Goal: Navigation & Orientation: Find specific page/section

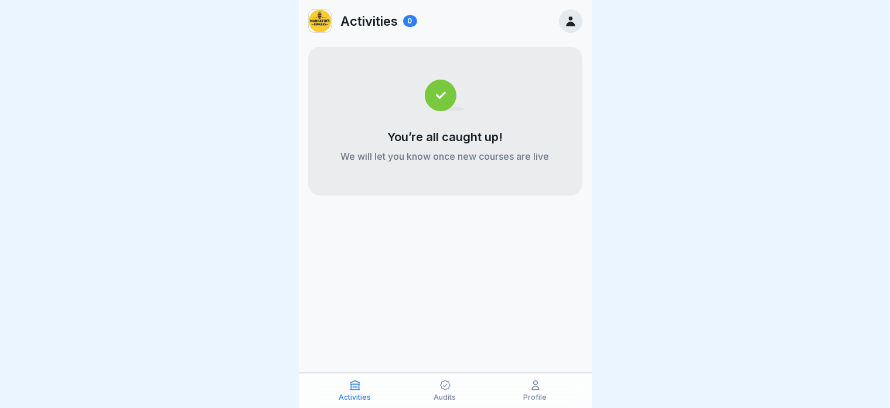
click at [524, 394] on p "Profile" at bounding box center [535, 398] width 23 height 8
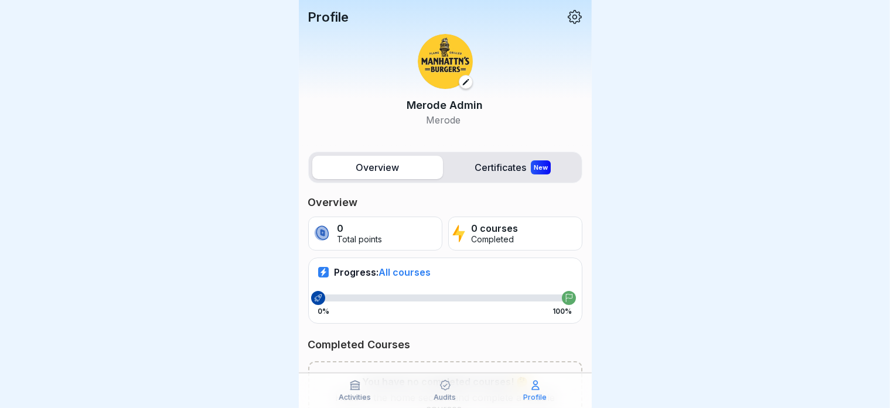
click at [413, 270] on span "All courses" at bounding box center [405, 273] width 52 height 12
click at [435, 323] on div "Overview 0 Total points 0 courses Completed Progress: All courses 0% 100% Compl…" at bounding box center [445, 313] width 274 height 234
click at [374, 388] on div "Activities" at bounding box center [355, 391] width 84 height 22
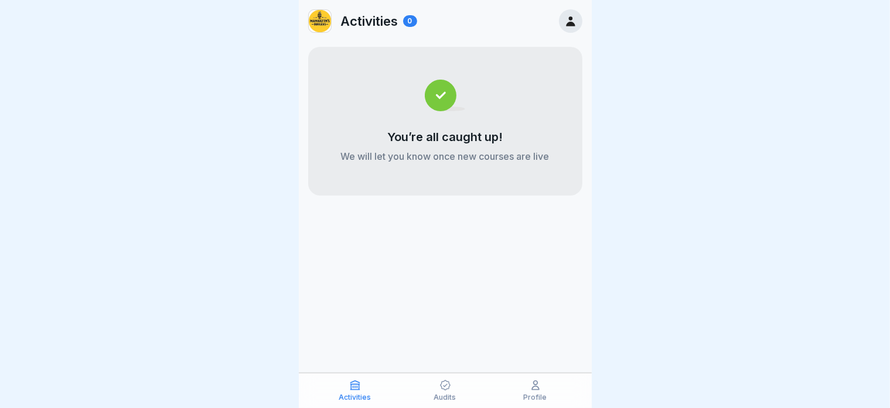
click at [574, 29] on div at bounding box center [570, 20] width 23 height 23
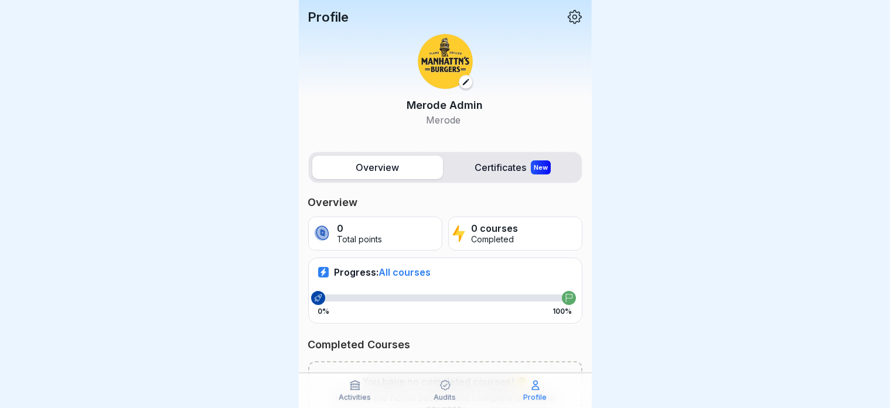
click at [443, 61] on img at bounding box center [445, 61] width 55 height 55
